Goal: Task Accomplishment & Management: Use online tool/utility

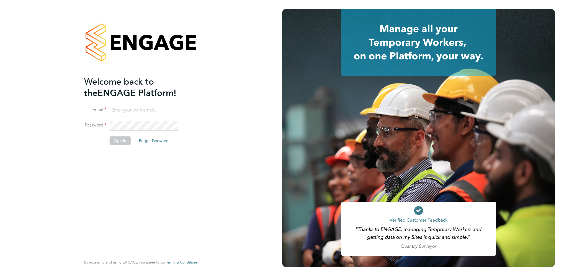
type input "[PERSON_NAME][EMAIL_ADDRESS][PERSON_NAME][DOMAIN_NAME]"
click at [122, 141] on button "Sign In" at bounding box center [120, 140] width 21 height 9
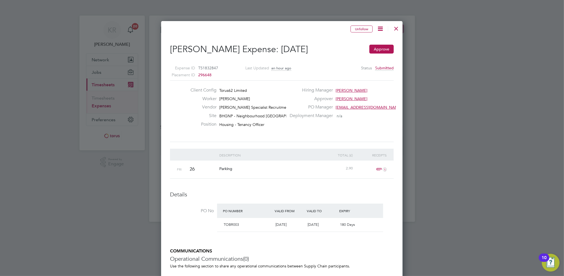
click at [498, 191] on div at bounding box center [282, 138] width 564 height 276
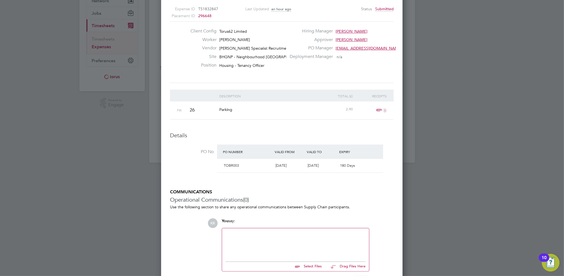
scroll to position [138, 0]
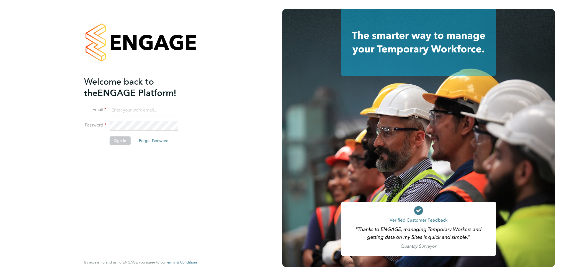
type input "[PERSON_NAME][EMAIL_ADDRESS][PERSON_NAME][DOMAIN_NAME]"
click at [119, 144] on button "Sign In" at bounding box center [120, 140] width 21 height 9
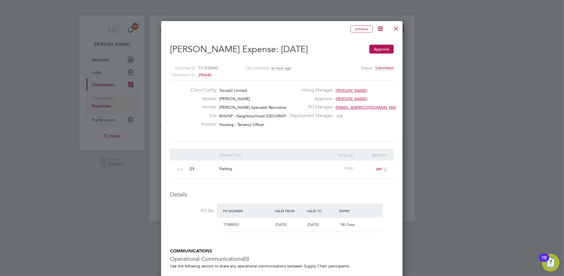
click at [562, 209] on div at bounding box center [282, 138] width 564 height 276
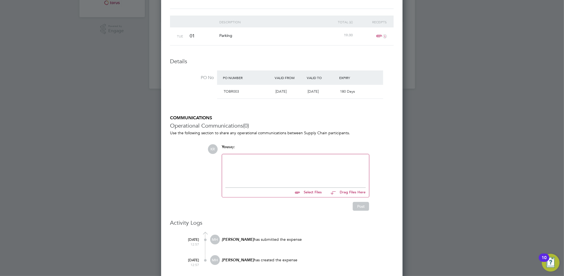
scroll to position [138, 0]
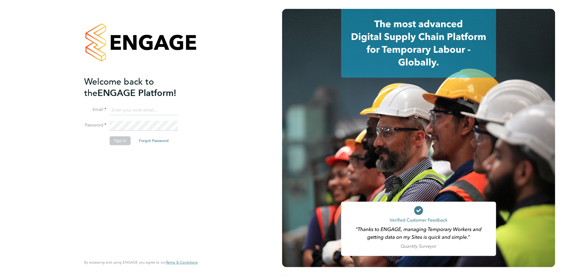
type input "karen.robinson@torus.co.uk"
click at [119, 143] on button "Sign In" at bounding box center [120, 140] width 21 height 9
